Goal: Register for event/course

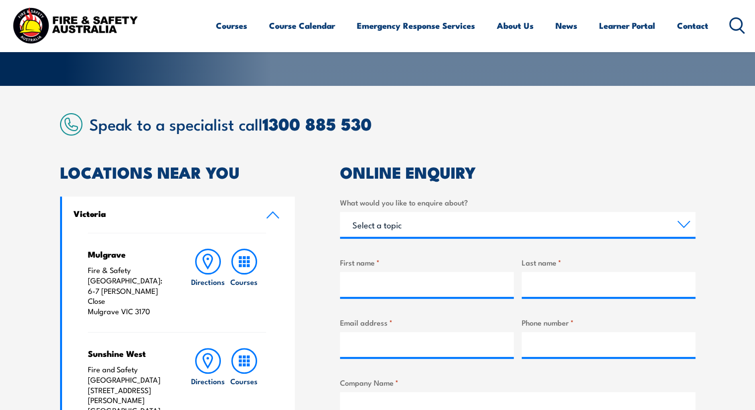
scroll to position [199, 0]
click at [242, 259] on icon at bounding box center [244, 262] width 26 height 26
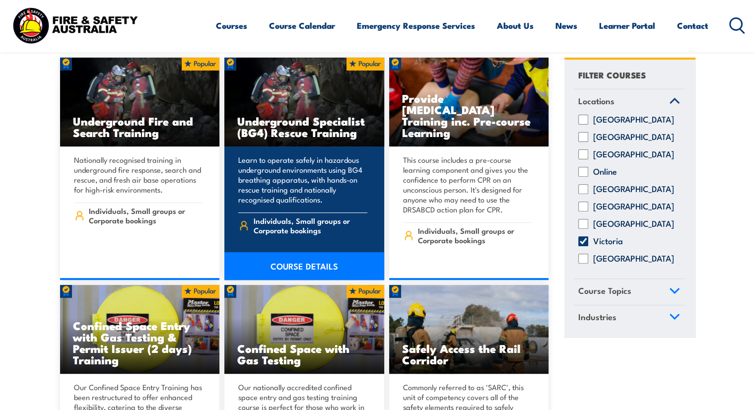
scroll to position [348, 0]
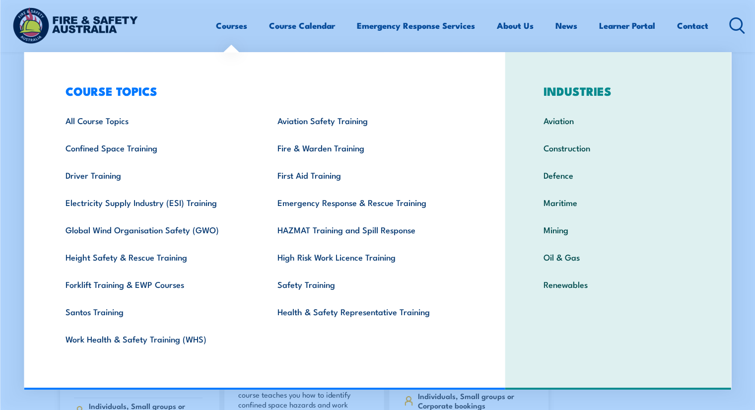
click at [224, 26] on link "Courses" at bounding box center [231, 25] width 31 height 26
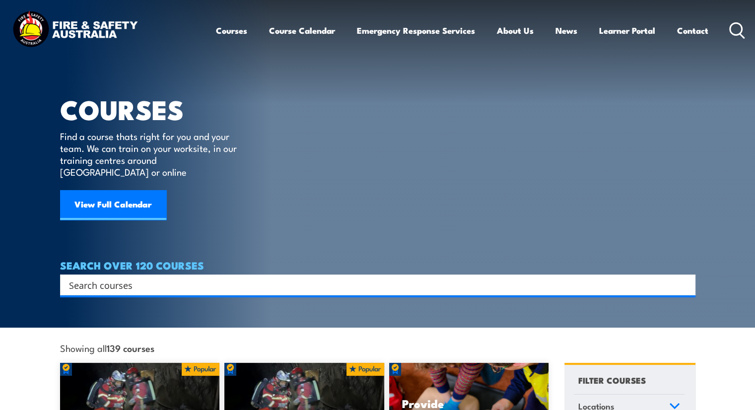
click at [226, 31] on link "Courses" at bounding box center [231, 30] width 31 height 26
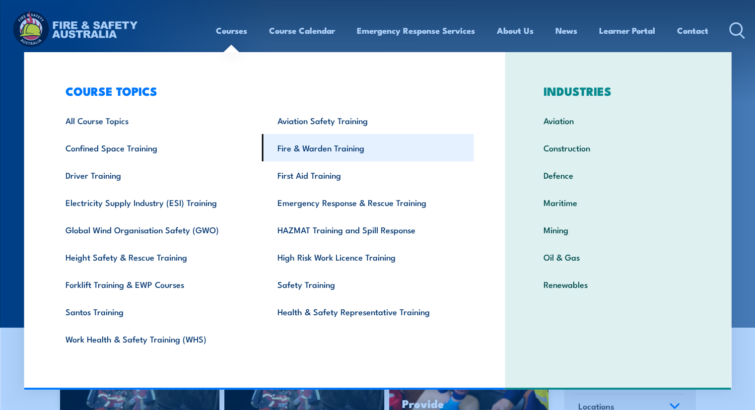
click at [314, 152] on link "Fire & Warden Training" at bounding box center [368, 147] width 212 height 27
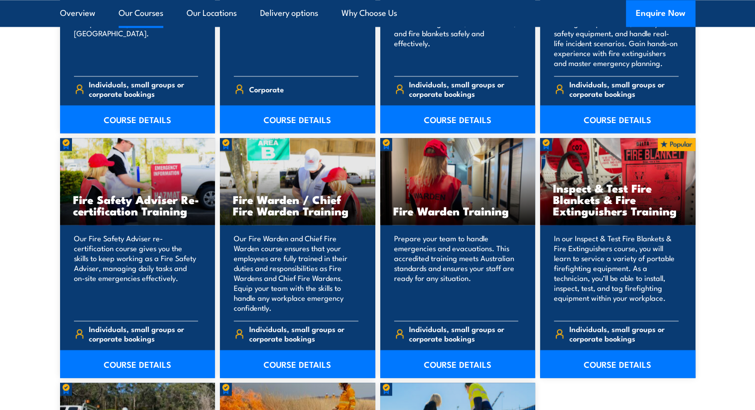
scroll to position [1241, 0]
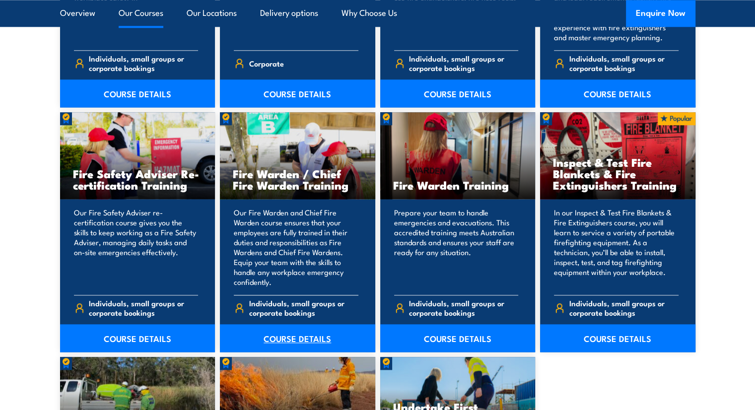
click at [296, 343] on link "COURSE DETAILS" at bounding box center [297, 338] width 155 height 28
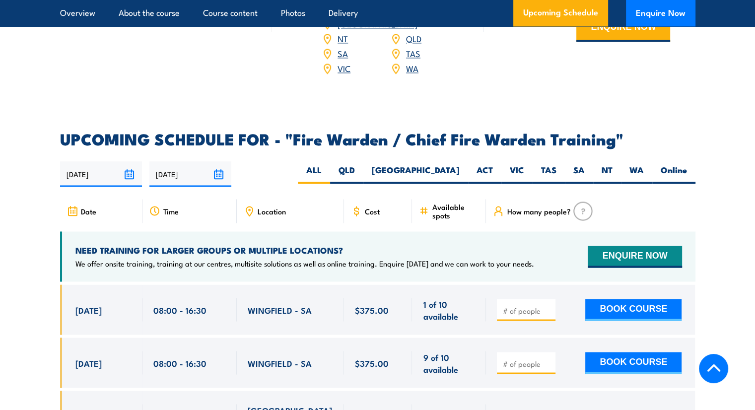
scroll to position [1639, 0]
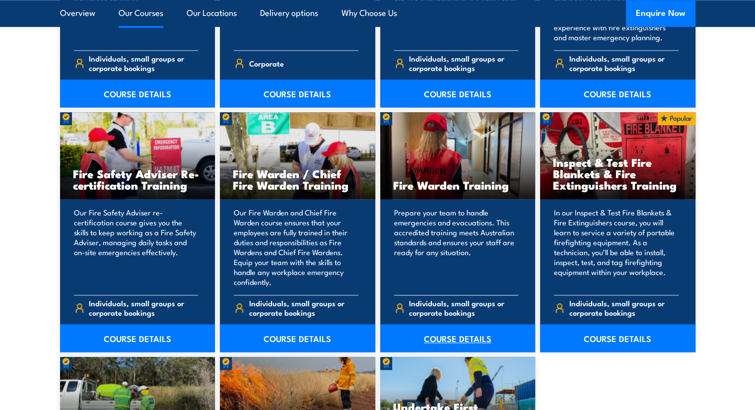
click at [469, 338] on link "COURSE DETAILS" at bounding box center [457, 338] width 155 height 28
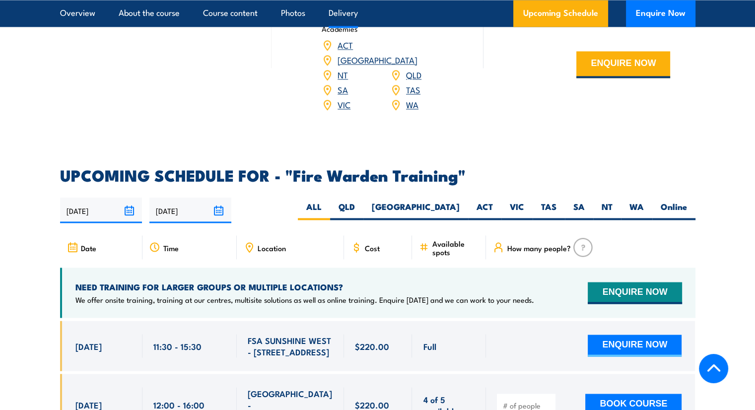
scroll to position [1788, 0]
